Goal: Information Seeking & Learning: Find specific page/section

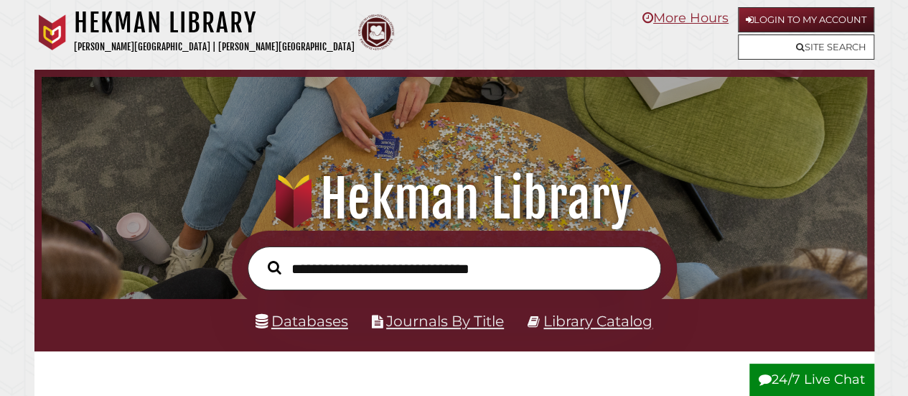
scroll to position [273, 818]
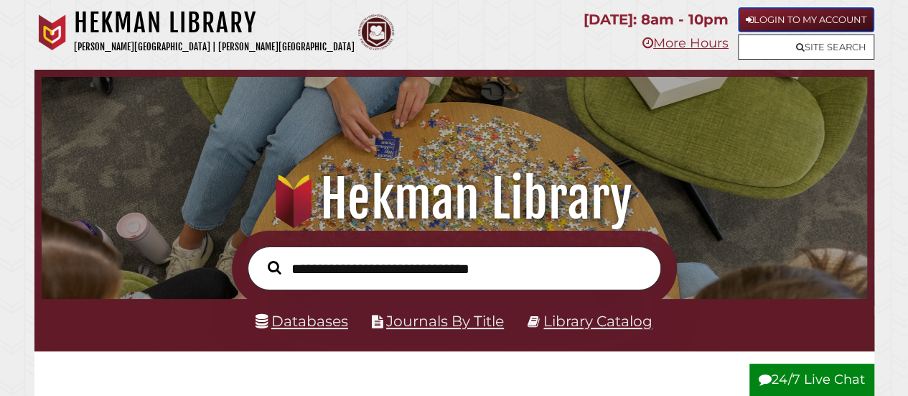
click at [849, 25] on link "Login to My Account" at bounding box center [806, 19] width 136 height 25
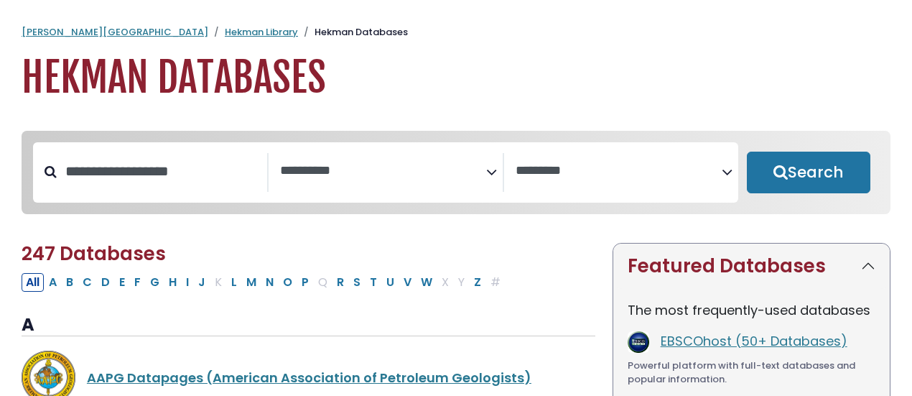
select select "Database Subject Filter"
select select "Database Vendors Filter"
click at [495, 174] on icon "Search filters" at bounding box center [491, 170] width 11 height 22
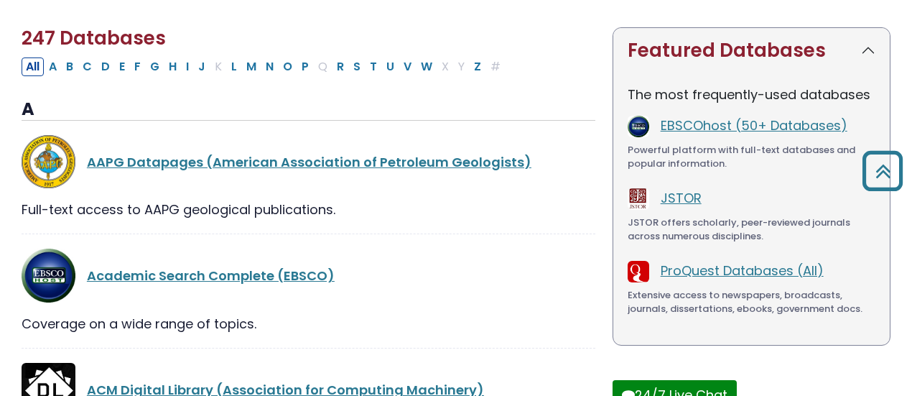
drag, startPoint x: 365, startPoint y: 125, endPoint x: 521, endPoint y: 429, distance: 342.2
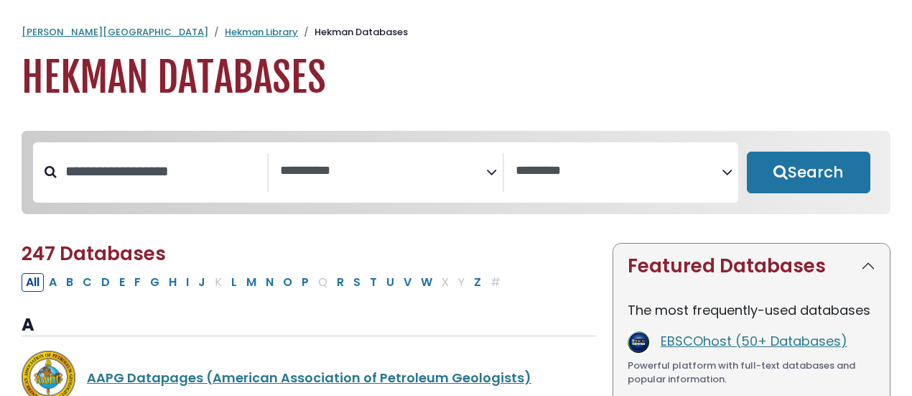
click at [489, 173] on icon "Search filters" at bounding box center [491, 170] width 11 height 22
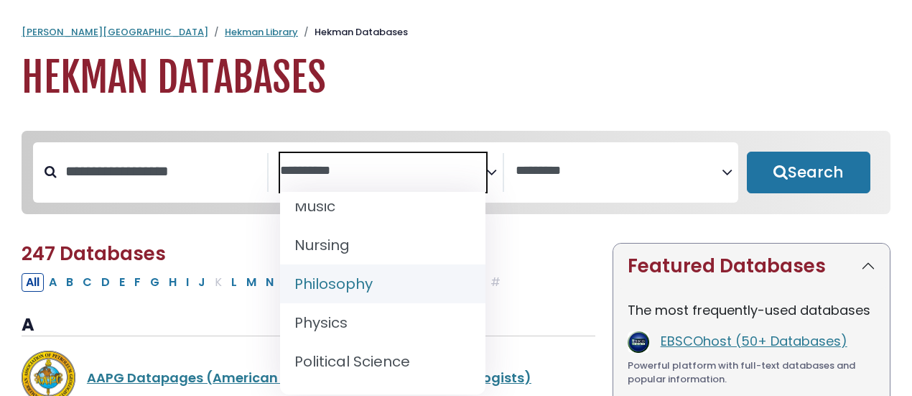
scroll to position [1182, 0]
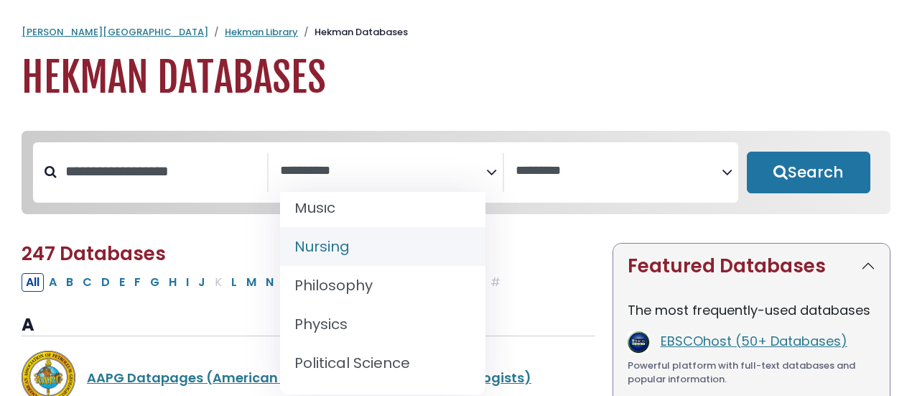
select select "*****"
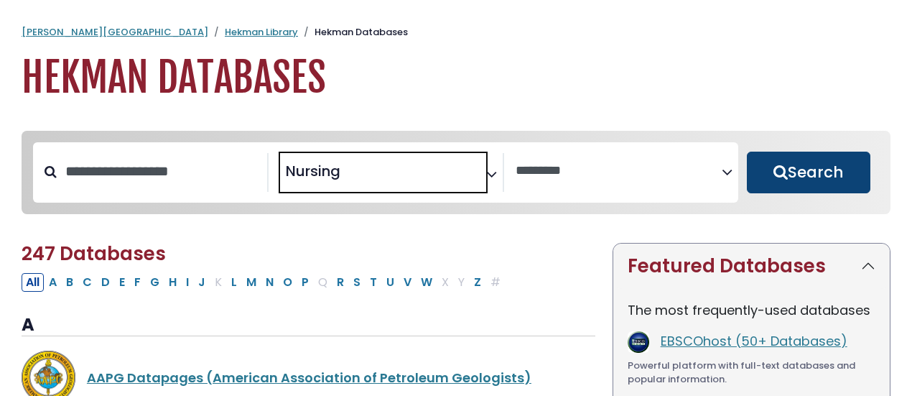
click at [795, 179] on button "Search" at bounding box center [808, 172] width 123 height 42
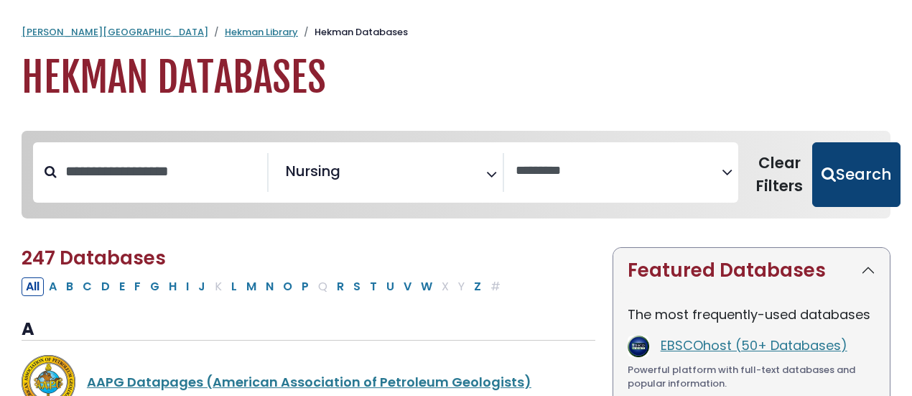
select select "Database Vendors Filter"
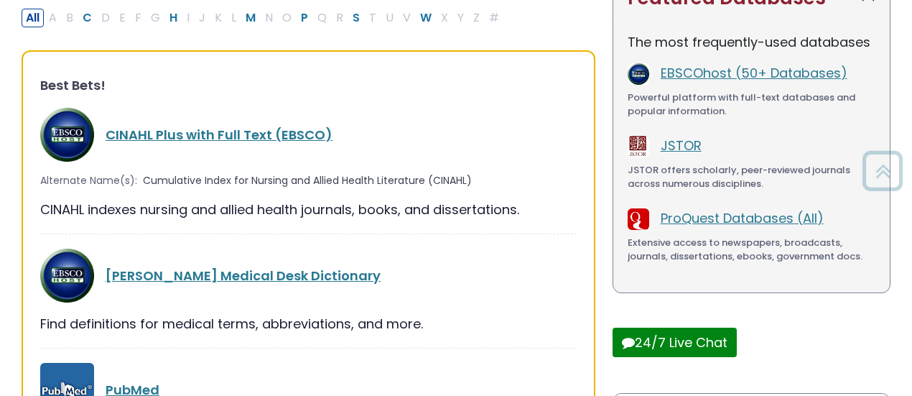
scroll to position [273, 0]
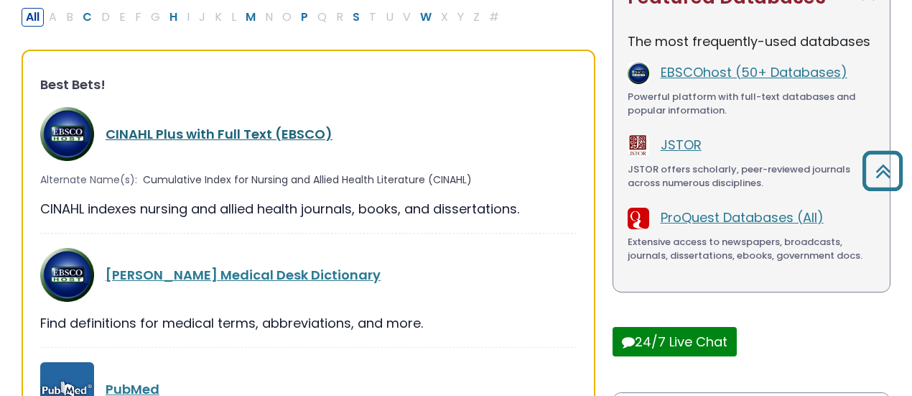
click at [207, 134] on link "CINAHL Plus with Full Text (EBSCO)" at bounding box center [219, 134] width 227 height 18
click at [138, 131] on link "CINAHL Plus with Full Text (EBSCO)" at bounding box center [219, 134] width 227 height 18
